Goal: Check status: Check status

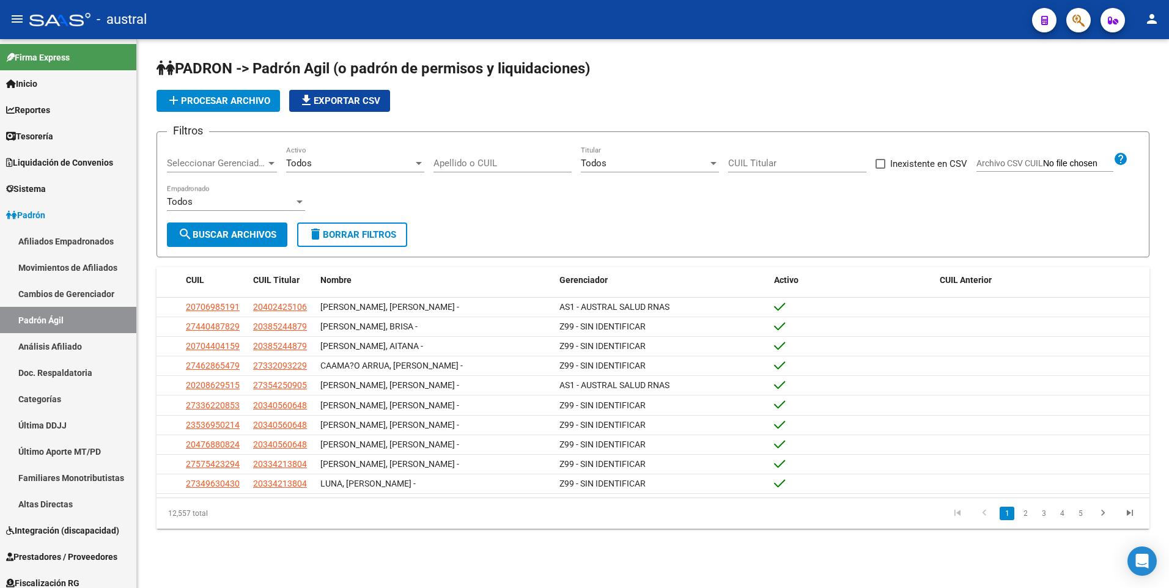
click at [750, 163] on input "CUIL Titular" at bounding box center [797, 163] width 138 height 11
paste input "23-20813135-4"
type input "23-20813135-4"
click at [271, 230] on span "search Buscar Archivos" at bounding box center [227, 234] width 98 height 11
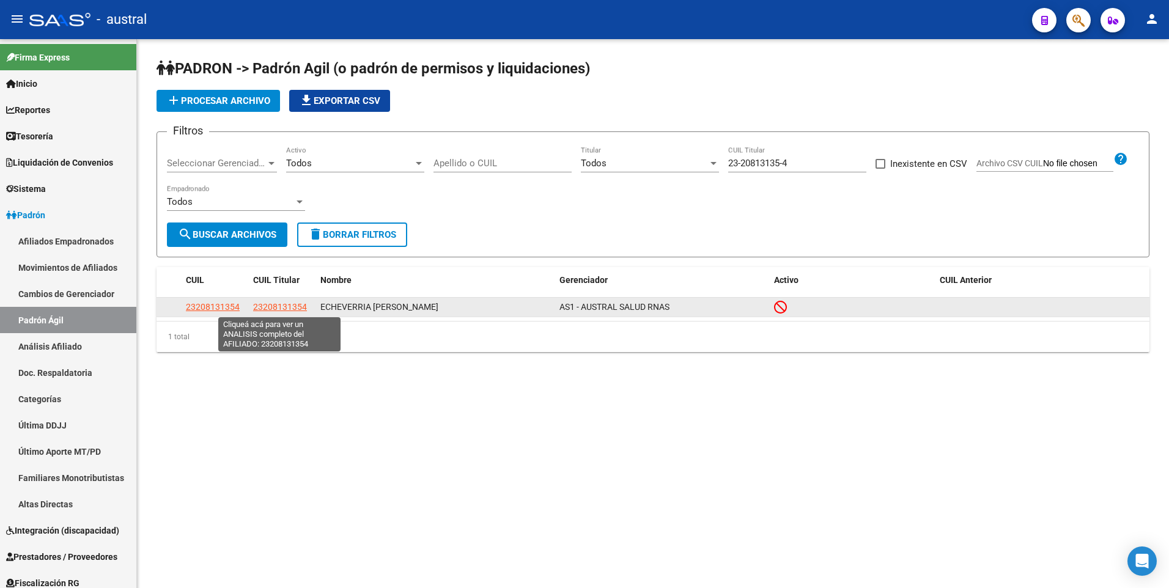
click at [288, 309] on span "23208131354" at bounding box center [280, 307] width 54 height 10
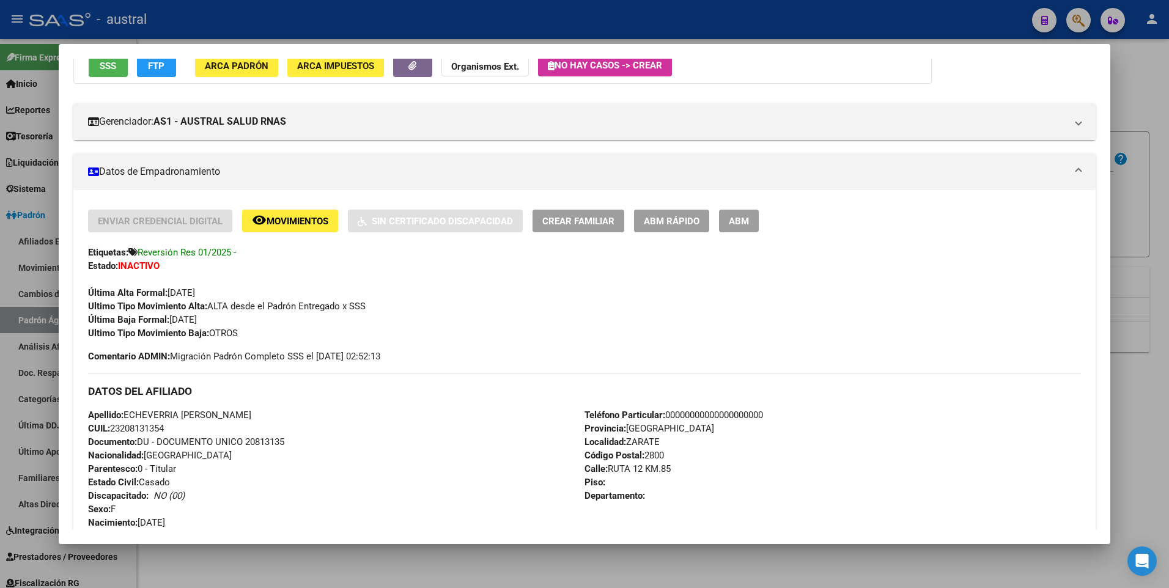
scroll to position [61, 0]
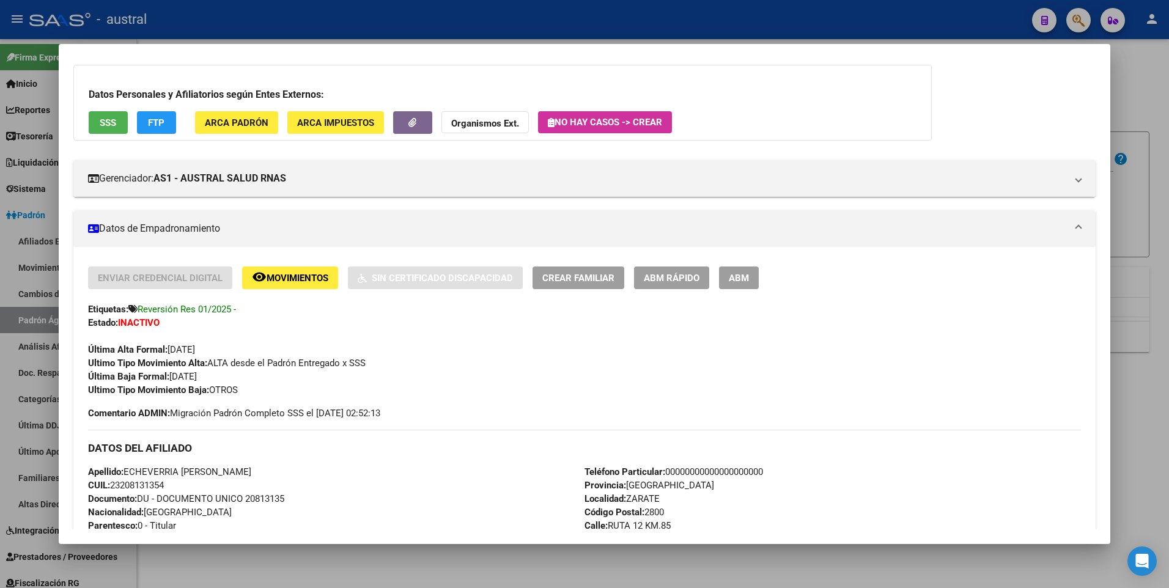
click at [156, 114] on button "FTP" at bounding box center [156, 122] width 39 height 23
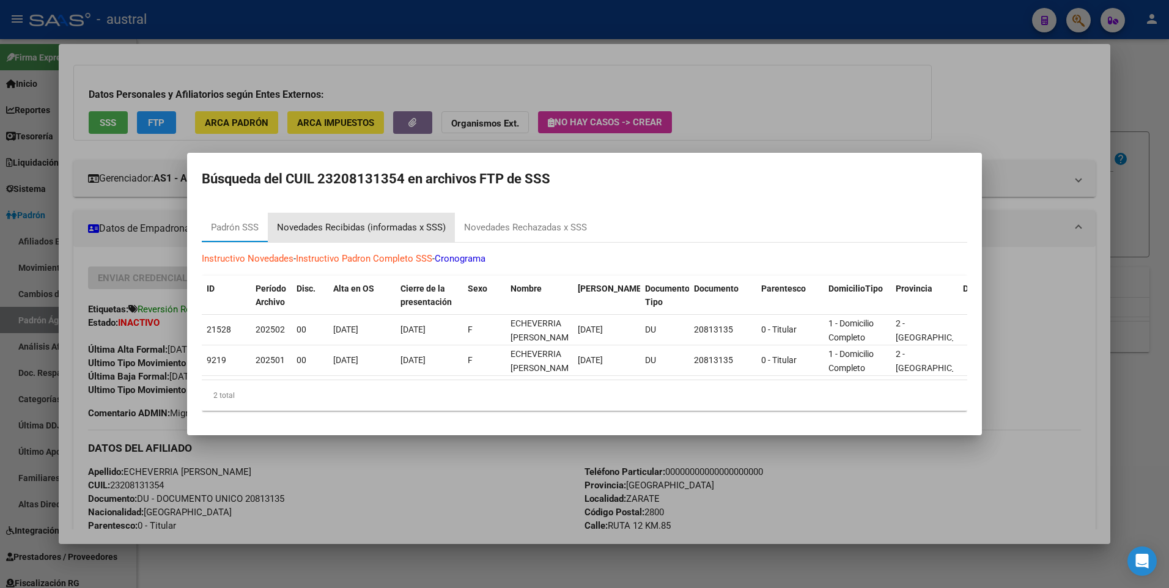
click at [364, 221] on div "Novedades Recibidas (informadas x SSS)" at bounding box center [361, 228] width 169 height 14
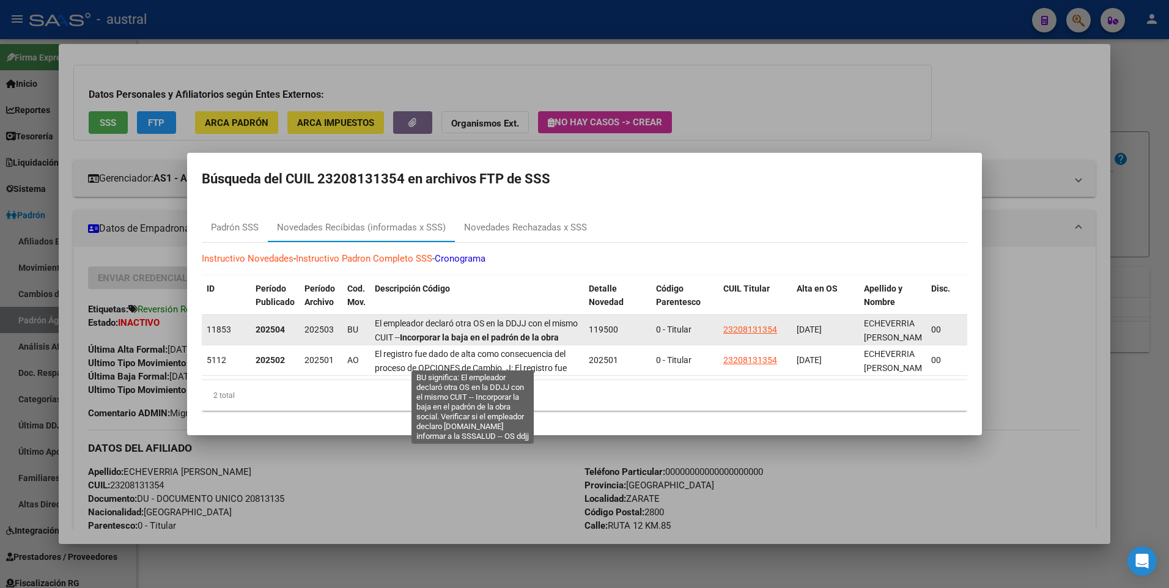
click at [545, 332] on strong "Incorporar la baja en el padrón de la obra social. Verificar si el empleador de…" at bounding box center [467, 351] width 184 height 38
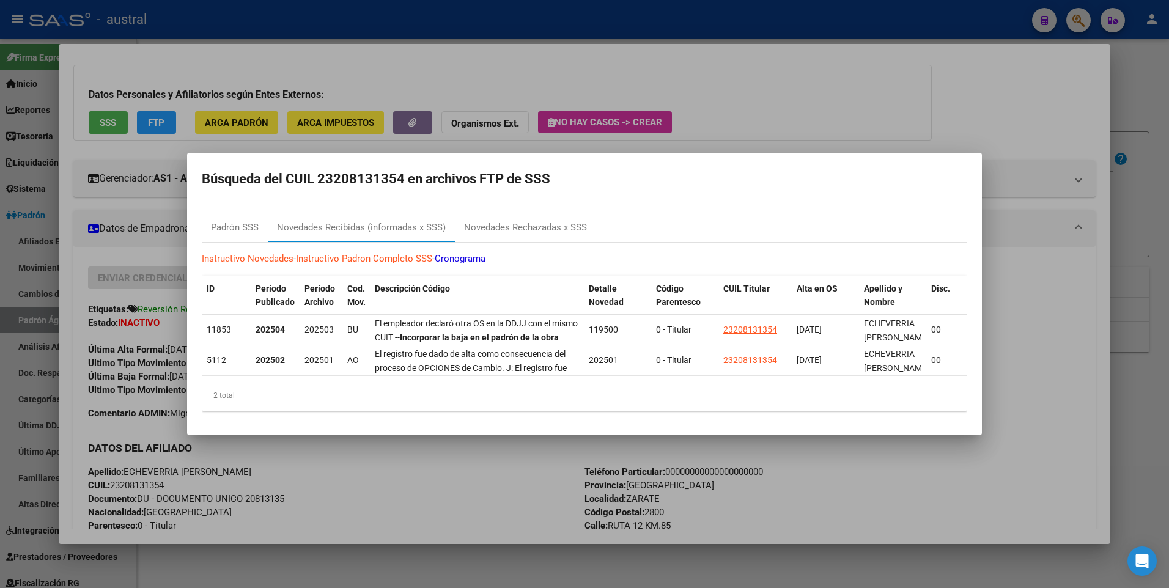
click at [954, 69] on div at bounding box center [584, 294] width 1169 height 588
